Goal: Information Seeking & Learning: Learn about a topic

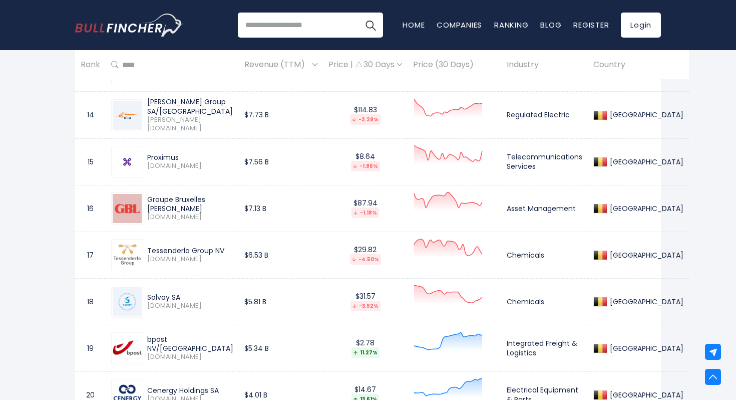
scroll to position [1102, 0]
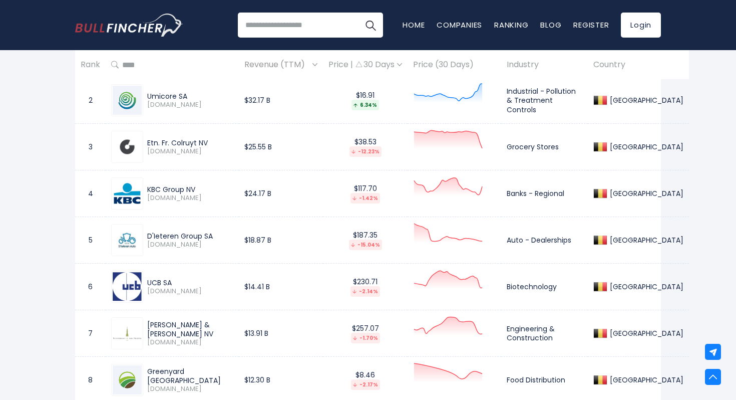
scroll to position [512, 0]
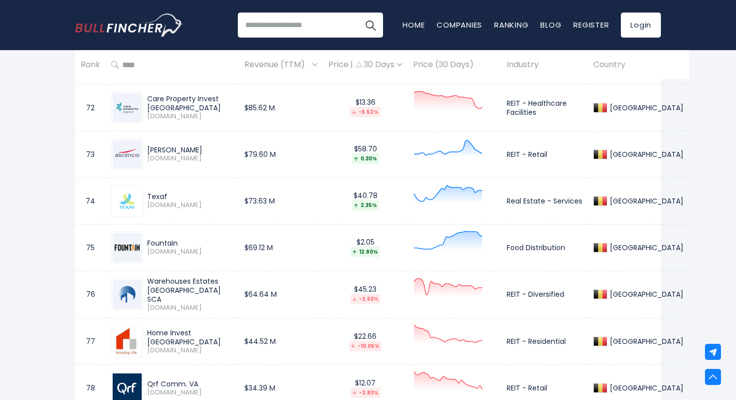
scroll to position [3800, 0]
